Goal: Task Accomplishment & Management: Manage account settings

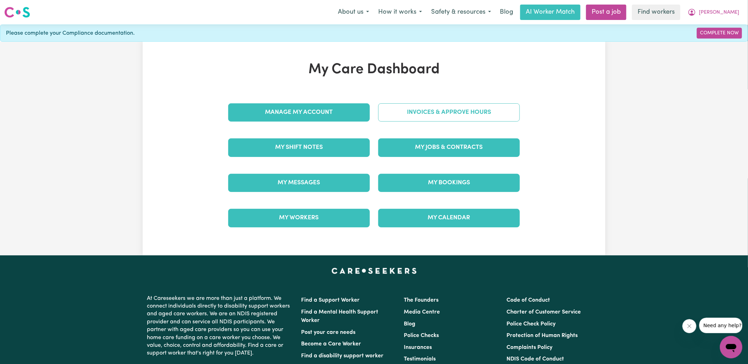
click at [403, 117] on link "Invoices & Approve Hours" at bounding box center [449, 112] width 142 height 18
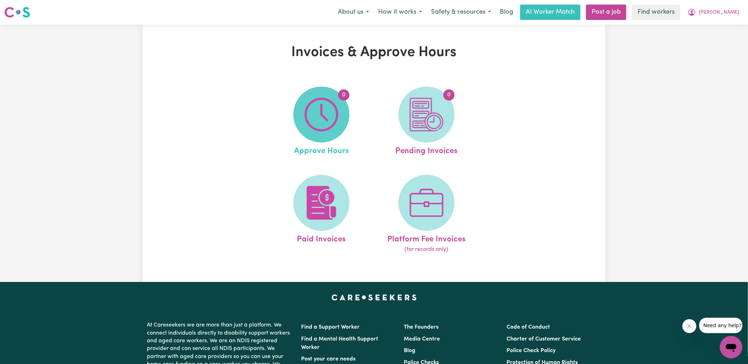
click at [325, 119] on img at bounding box center [322, 115] width 34 height 34
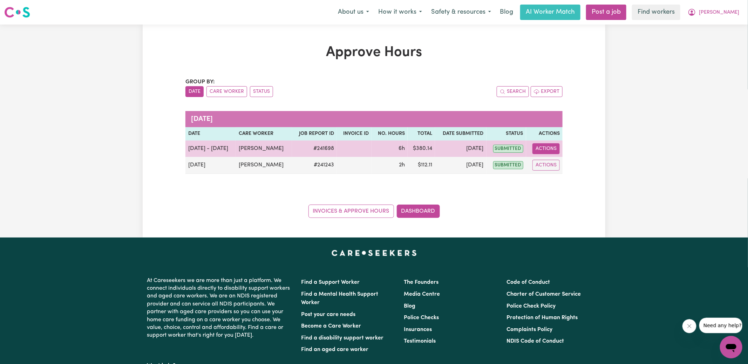
click at [549, 153] on button "Actions" at bounding box center [546, 148] width 27 height 11
click at [561, 165] on link "View Job Report" at bounding box center [564, 165] width 60 height 14
select select "pm"
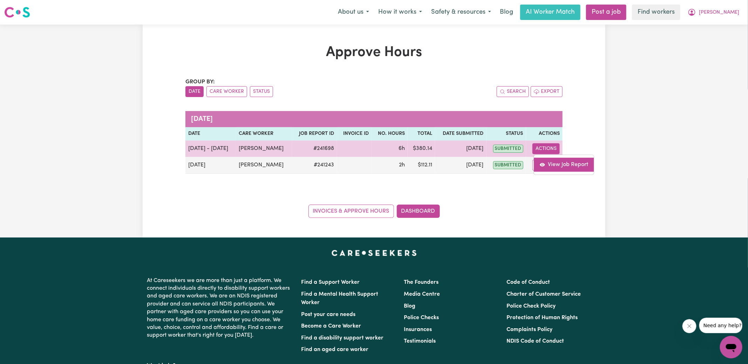
select select "pm"
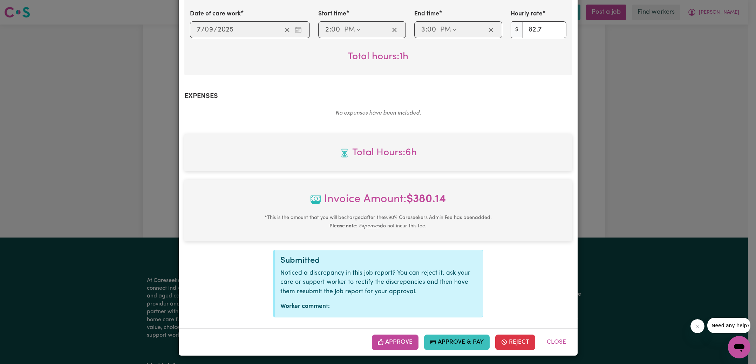
scroll to position [442, 0]
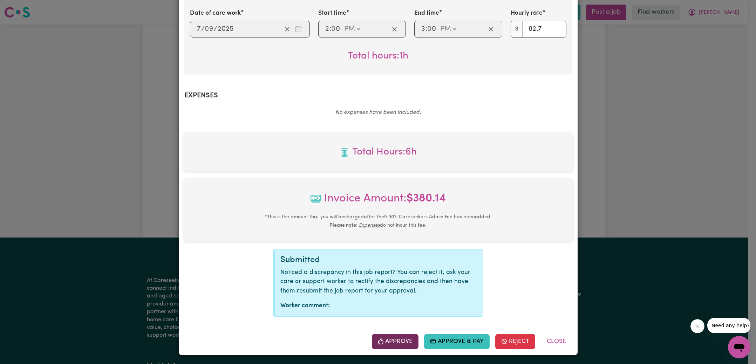
click at [398, 344] on button "Approve" at bounding box center [395, 341] width 47 height 15
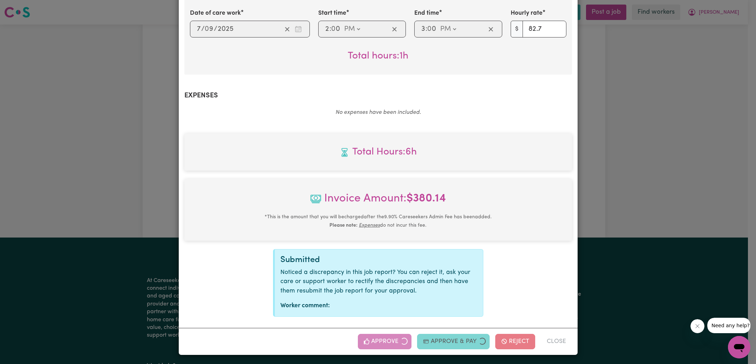
click at [649, 212] on div "Job Report # 241698 - [PERSON_NAME] Summary Job report # 241698 Client name: [P…" at bounding box center [378, 182] width 756 height 364
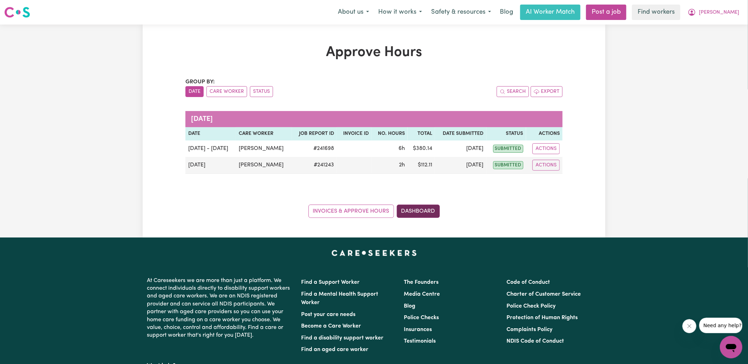
click at [427, 210] on link "Dashboard" at bounding box center [418, 211] width 43 height 13
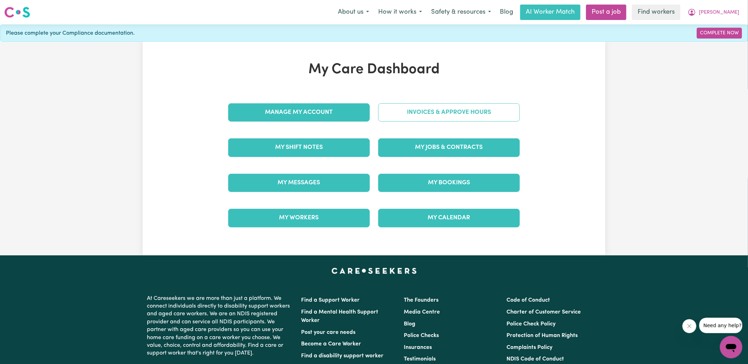
click at [406, 108] on link "Invoices & Approve Hours" at bounding box center [449, 112] width 142 height 18
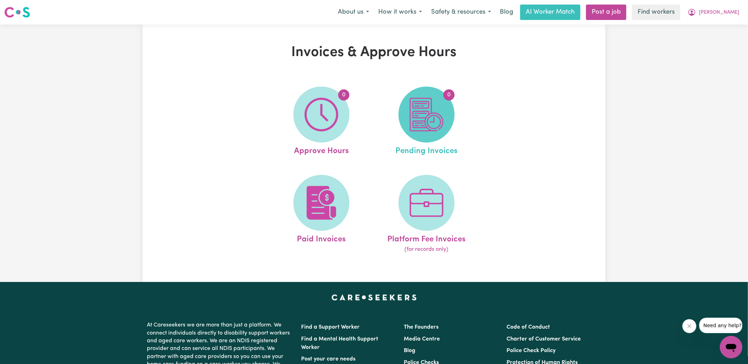
click at [436, 124] on img at bounding box center [427, 115] width 34 height 34
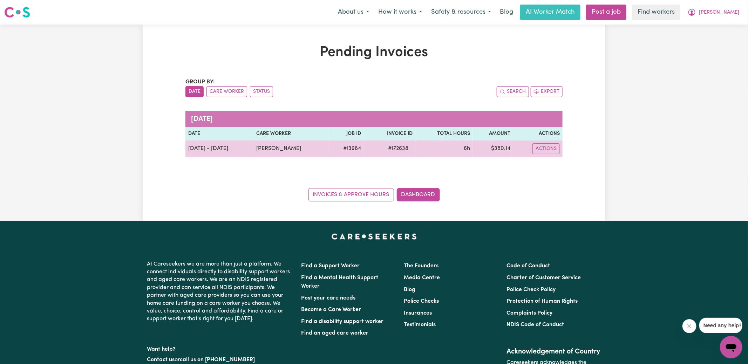
click at [393, 148] on span "# 172638" at bounding box center [398, 148] width 29 height 8
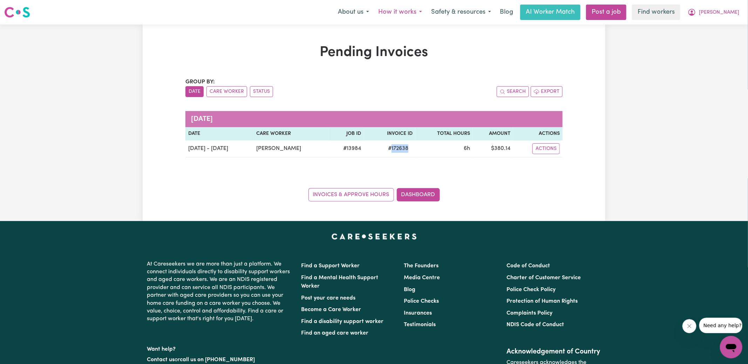
copy span "172638"
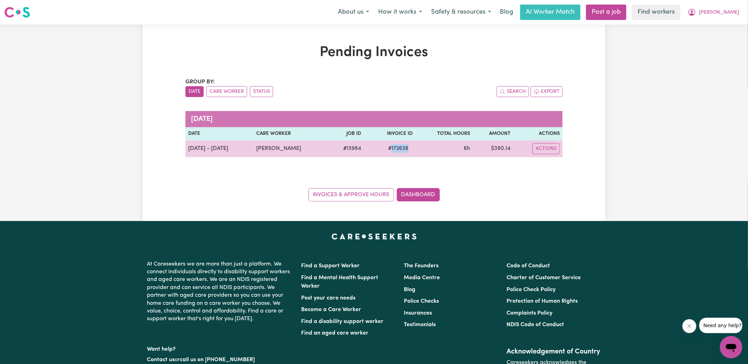
click at [390, 149] on span "# 172638" at bounding box center [398, 148] width 29 height 8
click at [505, 147] on td "$ 380.14" at bounding box center [493, 149] width 40 height 17
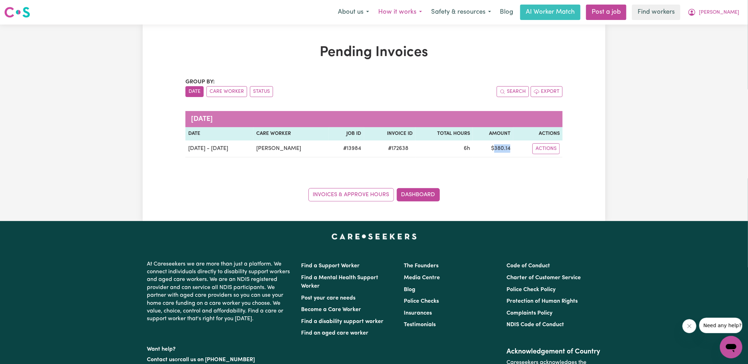
copy td "380.14"
click at [437, 191] on link "Dashboard" at bounding box center [418, 194] width 43 height 13
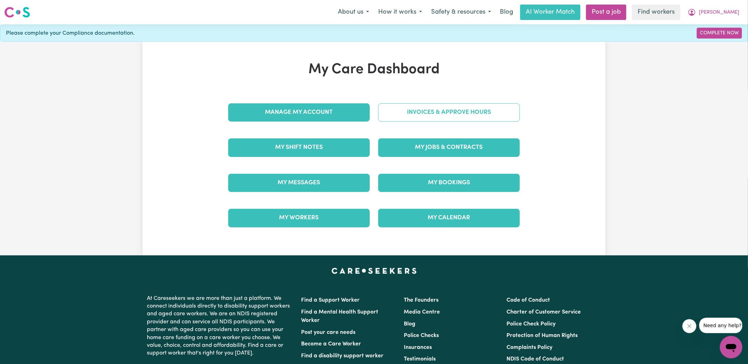
click at [400, 107] on link "Invoices & Approve Hours" at bounding box center [449, 112] width 142 height 18
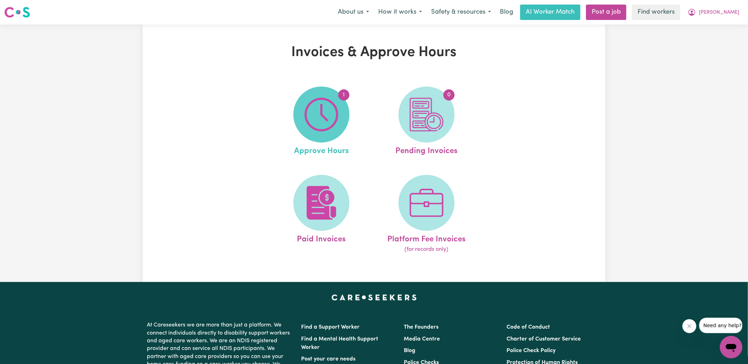
click at [308, 128] on img at bounding box center [322, 115] width 34 height 34
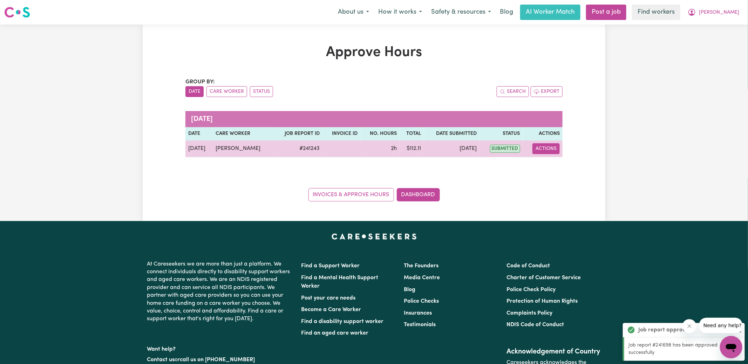
drag, startPoint x: 538, startPoint y: 148, endPoint x: 541, endPoint y: 153, distance: 6.0
click at [538, 148] on button "Actions" at bounding box center [546, 148] width 27 height 11
click at [547, 162] on link "View Job Report" at bounding box center [564, 165] width 60 height 14
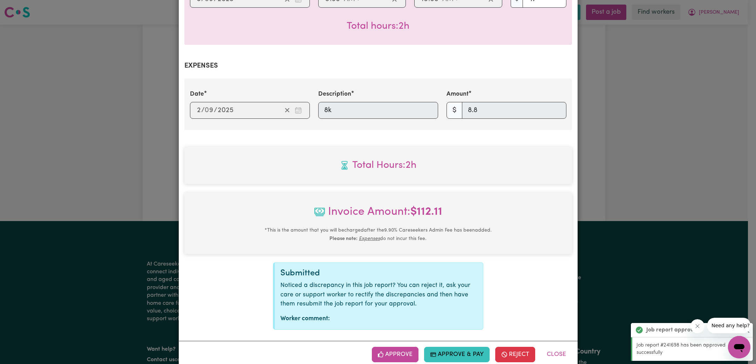
scroll to position [218, 0]
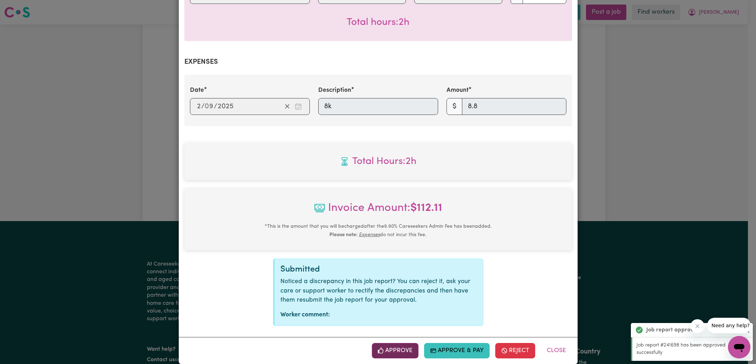
click at [407, 343] on button "Approve" at bounding box center [395, 350] width 47 height 15
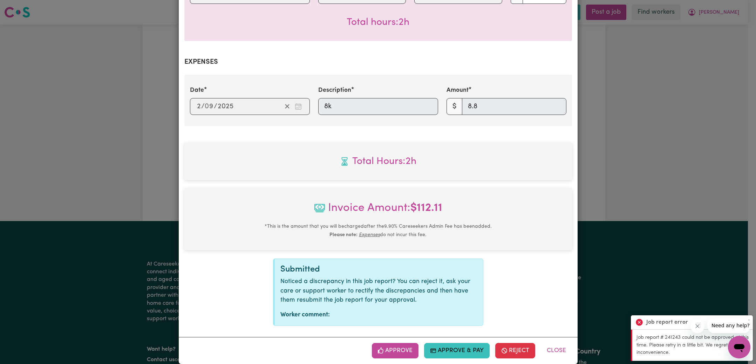
click at [667, 189] on div "Job Report # 241243 - [PERSON_NAME] Summary Job report # 241243 Client name: [P…" at bounding box center [378, 182] width 756 height 364
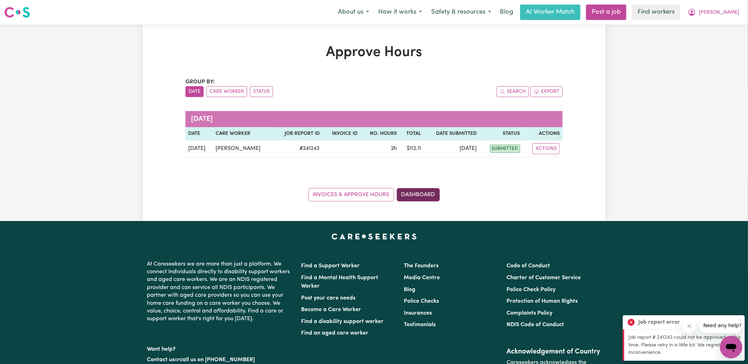
click at [429, 198] on link "Dashboard" at bounding box center [418, 194] width 43 height 13
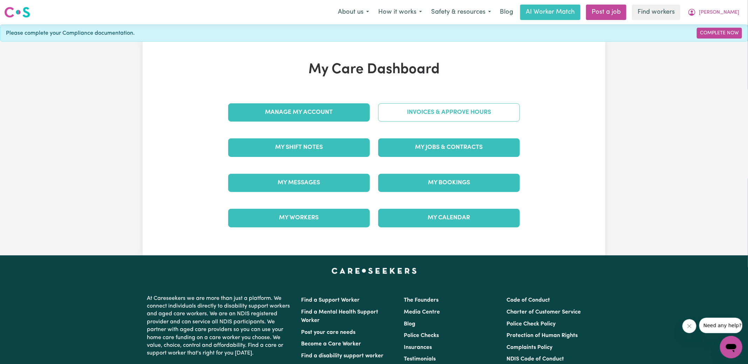
click at [432, 116] on link "Invoices & Approve Hours" at bounding box center [449, 112] width 142 height 18
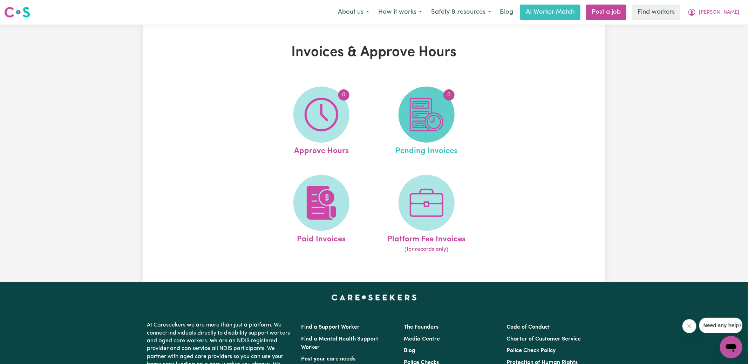
click at [432, 121] on img at bounding box center [427, 115] width 34 height 34
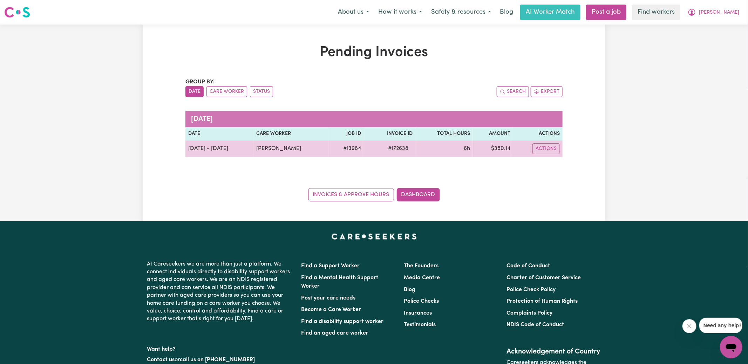
click at [391, 149] on span "# 172638" at bounding box center [398, 148] width 29 height 8
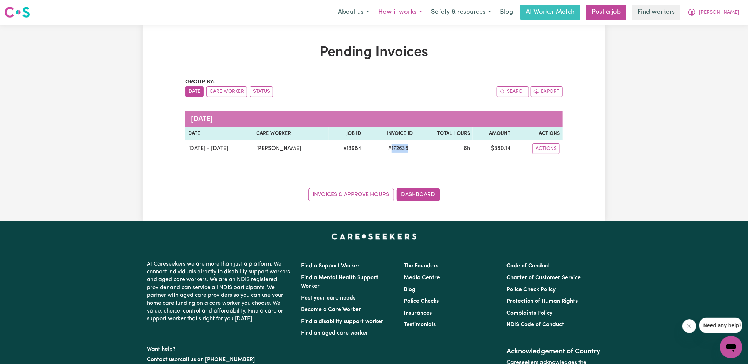
copy span "172638"
click at [423, 199] on link "Dashboard" at bounding box center [418, 194] width 43 height 13
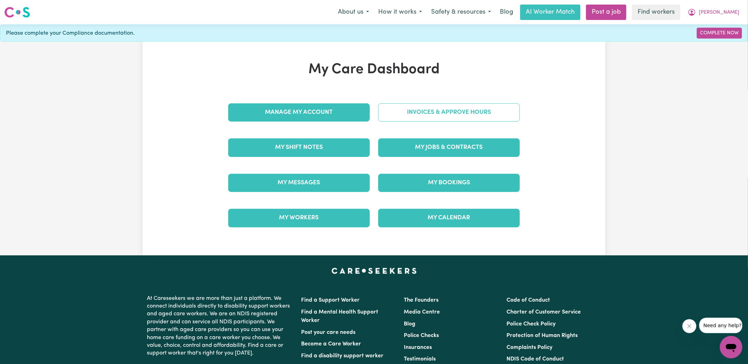
click at [432, 114] on link "Invoices & Approve Hours" at bounding box center [449, 112] width 142 height 18
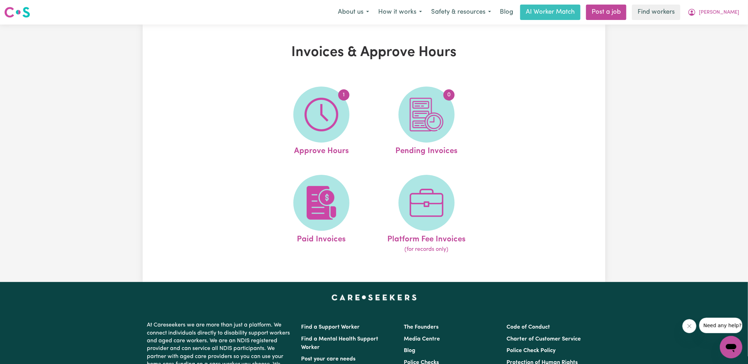
click at [432, 115] on img at bounding box center [427, 115] width 34 height 34
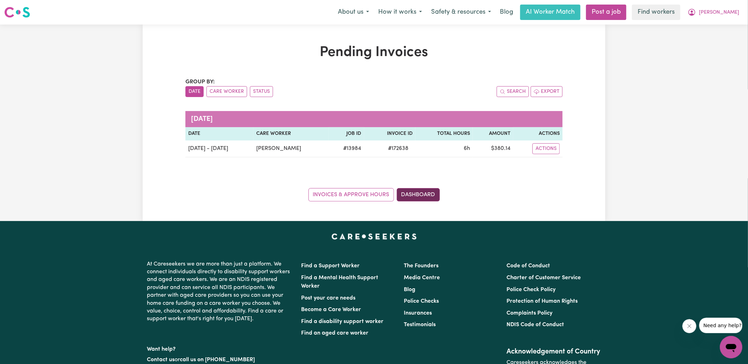
click at [416, 200] on link "Dashboard" at bounding box center [418, 194] width 43 height 13
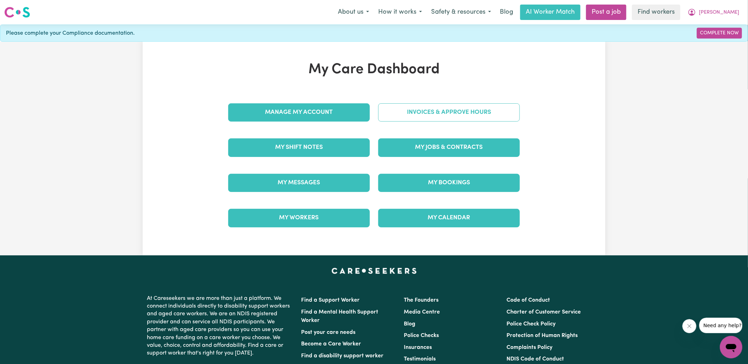
click at [399, 117] on link "Invoices & Approve Hours" at bounding box center [449, 112] width 142 height 18
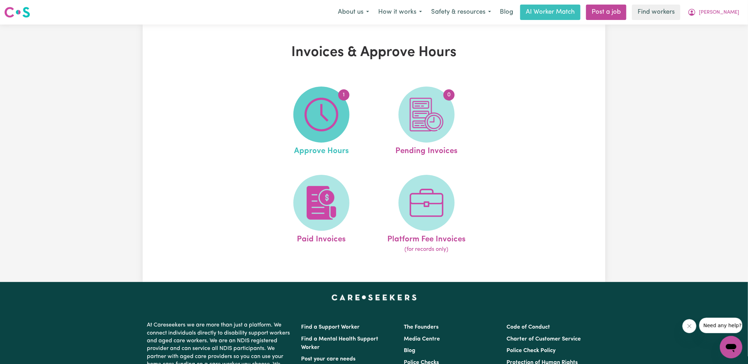
click at [331, 116] on img at bounding box center [322, 115] width 34 height 34
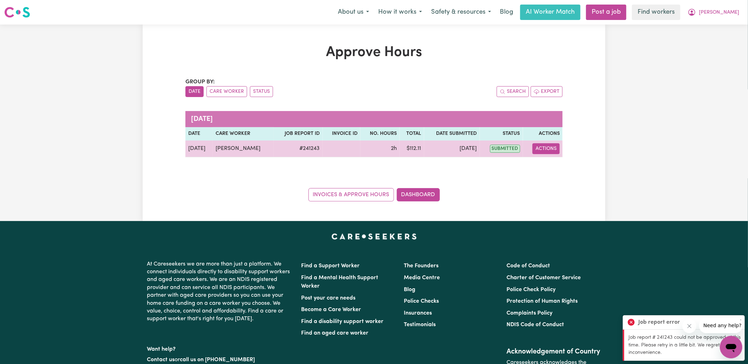
click at [546, 152] on button "Actions" at bounding box center [546, 148] width 27 height 11
click at [563, 167] on link "View Job Report" at bounding box center [564, 165] width 60 height 14
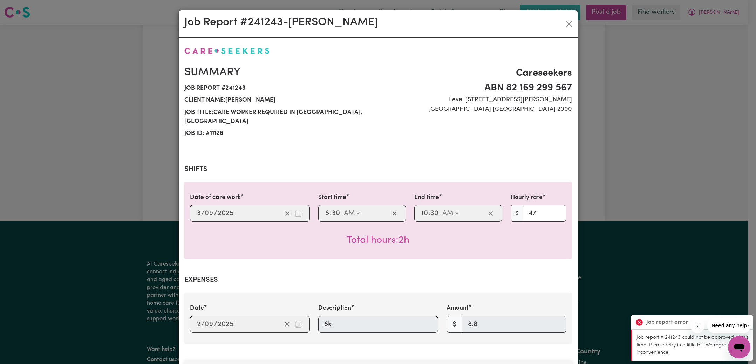
scroll to position [218, 0]
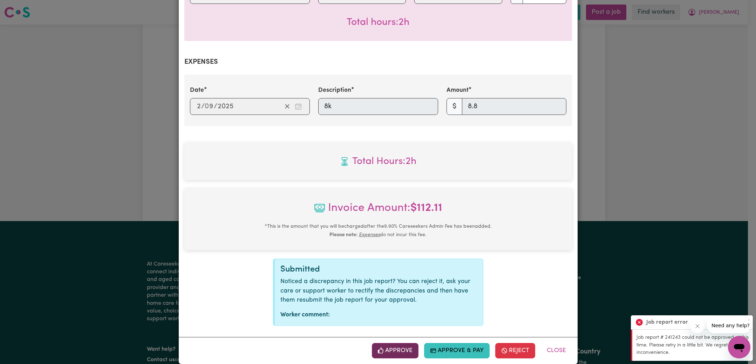
click at [403, 343] on button "Approve" at bounding box center [395, 350] width 47 height 15
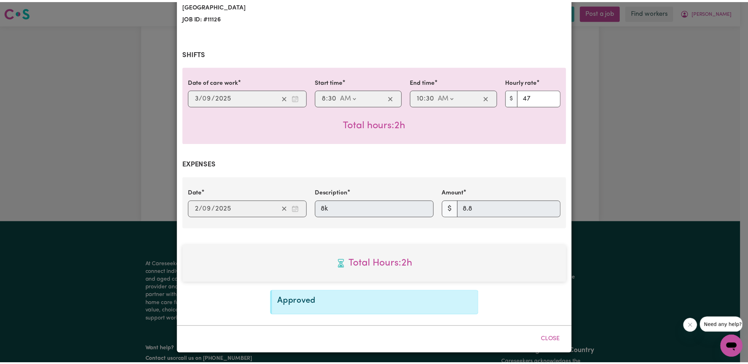
scroll to position [105, 0]
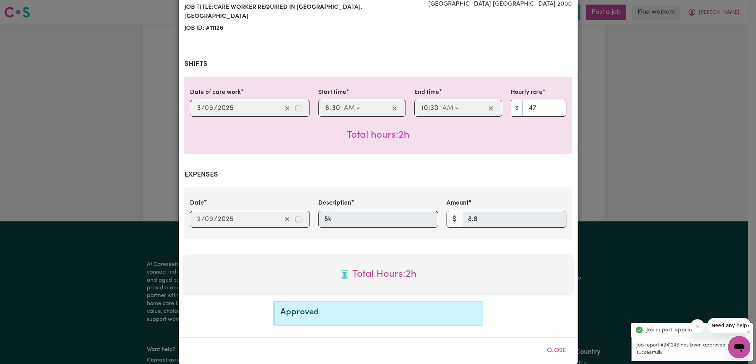
click at [635, 171] on div "Job Report # 241243 - [PERSON_NAME] Summary Job report # 241243 Client name: [P…" at bounding box center [378, 182] width 756 height 364
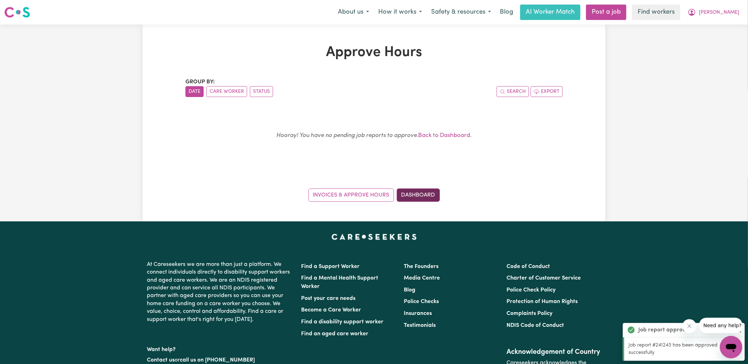
click at [429, 199] on link "Dashboard" at bounding box center [418, 195] width 43 height 13
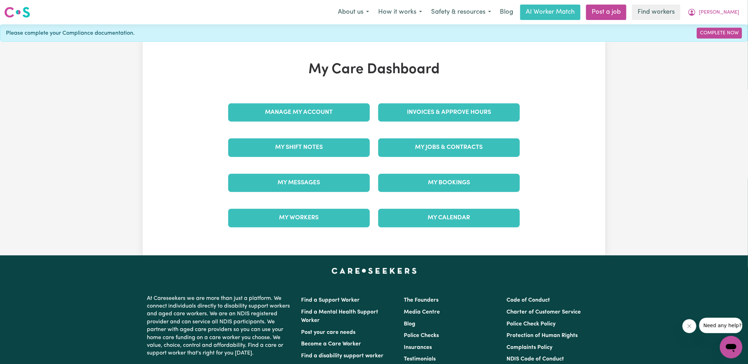
click at [419, 122] on div "Invoices & Approve Hours" at bounding box center [449, 112] width 150 height 35
click at [424, 116] on link "Invoices & Approve Hours" at bounding box center [449, 112] width 142 height 18
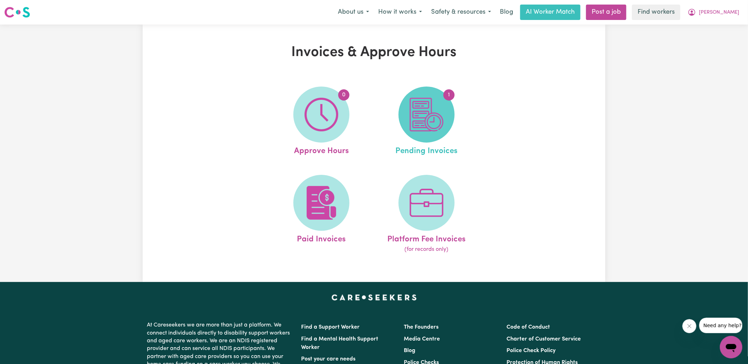
click at [420, 125] on img at bounding box center [427, 115] width 34 height 34
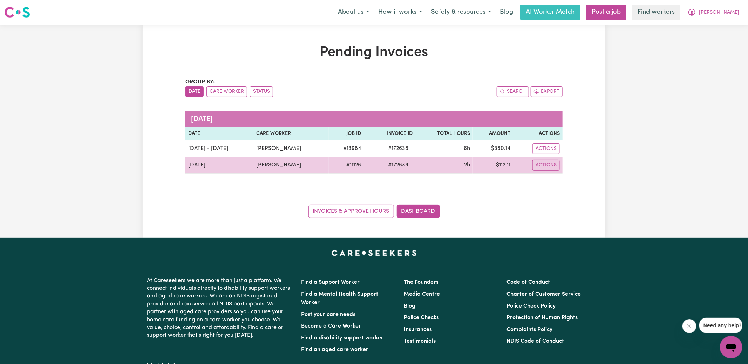
click at [391, 167] on span "# 172639" at bounding box center [398, 165] width 29 height 8
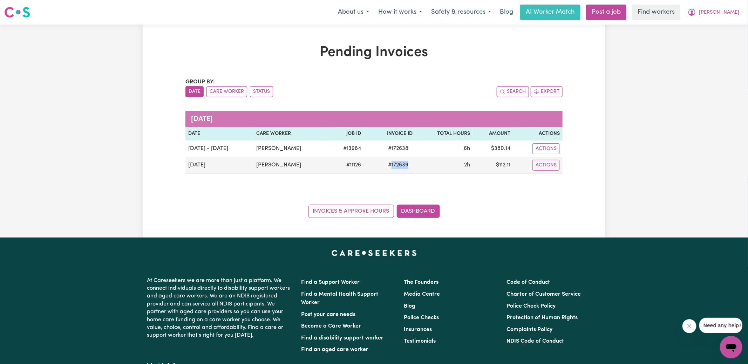
copy span "172639"
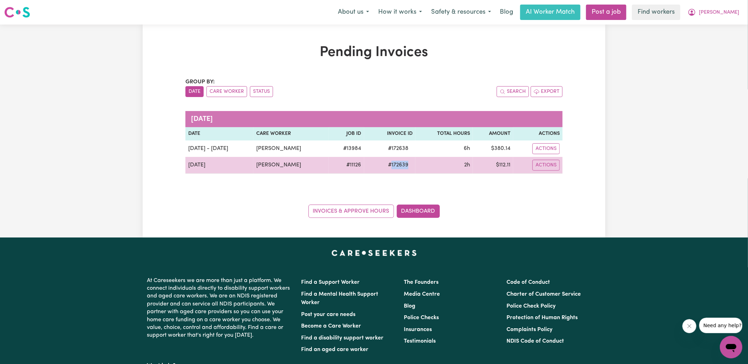
click at [507, 167] on td "$ 112.11" at bounding box center [493, 165] width 40 height 17
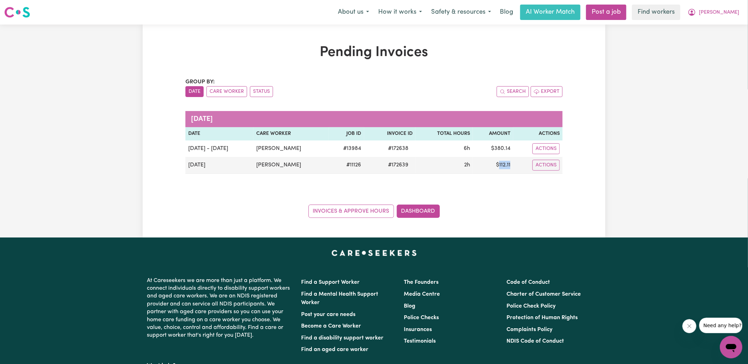
copy td "112.11"
click at [696, 10] on icon "My Account" at bounding box center [692, 12] width 8 height 8
click at [708, 42] on link "Logout" at bounding box center [715, 40] width 55 height 13
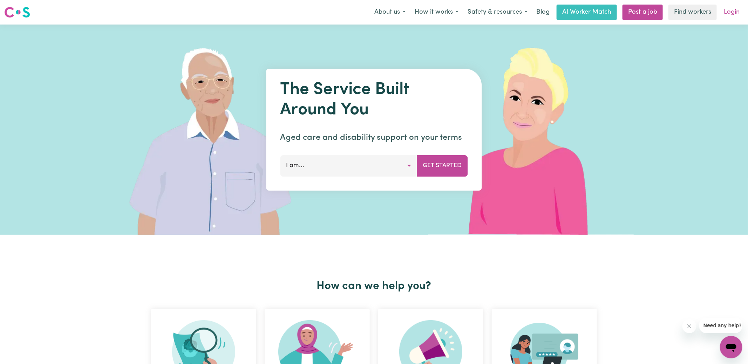
click at [733, 14] on link "Login" at bounding box center [732, 12] width 24 height 15
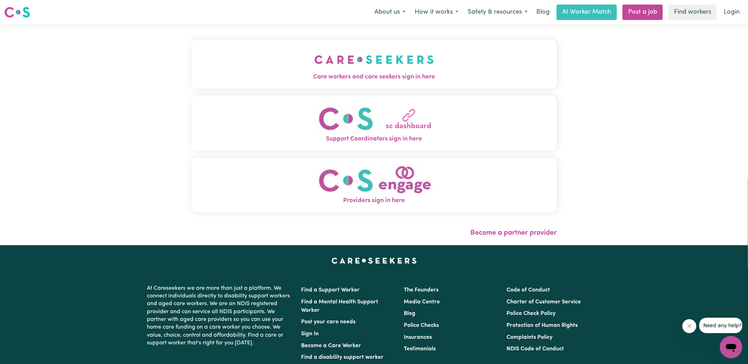
click at [342, 74] on span "Care workers and care seekers sign in here" at bounding box center [374, 77] width 366 height 9
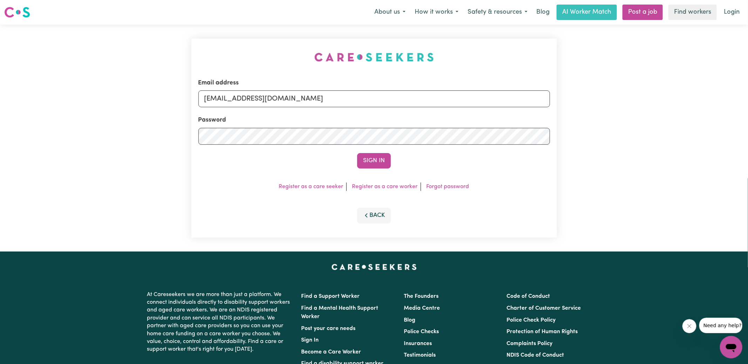
click at [233, 44] on div "Email address [EMAIL_ADDRESS][DOMAIN_NAME] Password Sign In Register as a care …" at bounding box center [374, 138] width 374 height 227
drag, startPoint x: 238, startPoint y: 97, endPoint x: 560, endPoint y: 126, distance: 323.2
click at [560, 126] on div "Email address [EMAIL_ADDRESS][DOMAIN_NAME] Password Sign In Register as a care …" at bounding box center [374, 138] width 374 height 227
type input "[EMAIL_ADDRESS][DOMAIN_NAME]"
click at [357, 153] on button "Sign In" at bounding box center [374, 160] width 34 height 15
